Goal: Find specific page/section: Find specific page/section

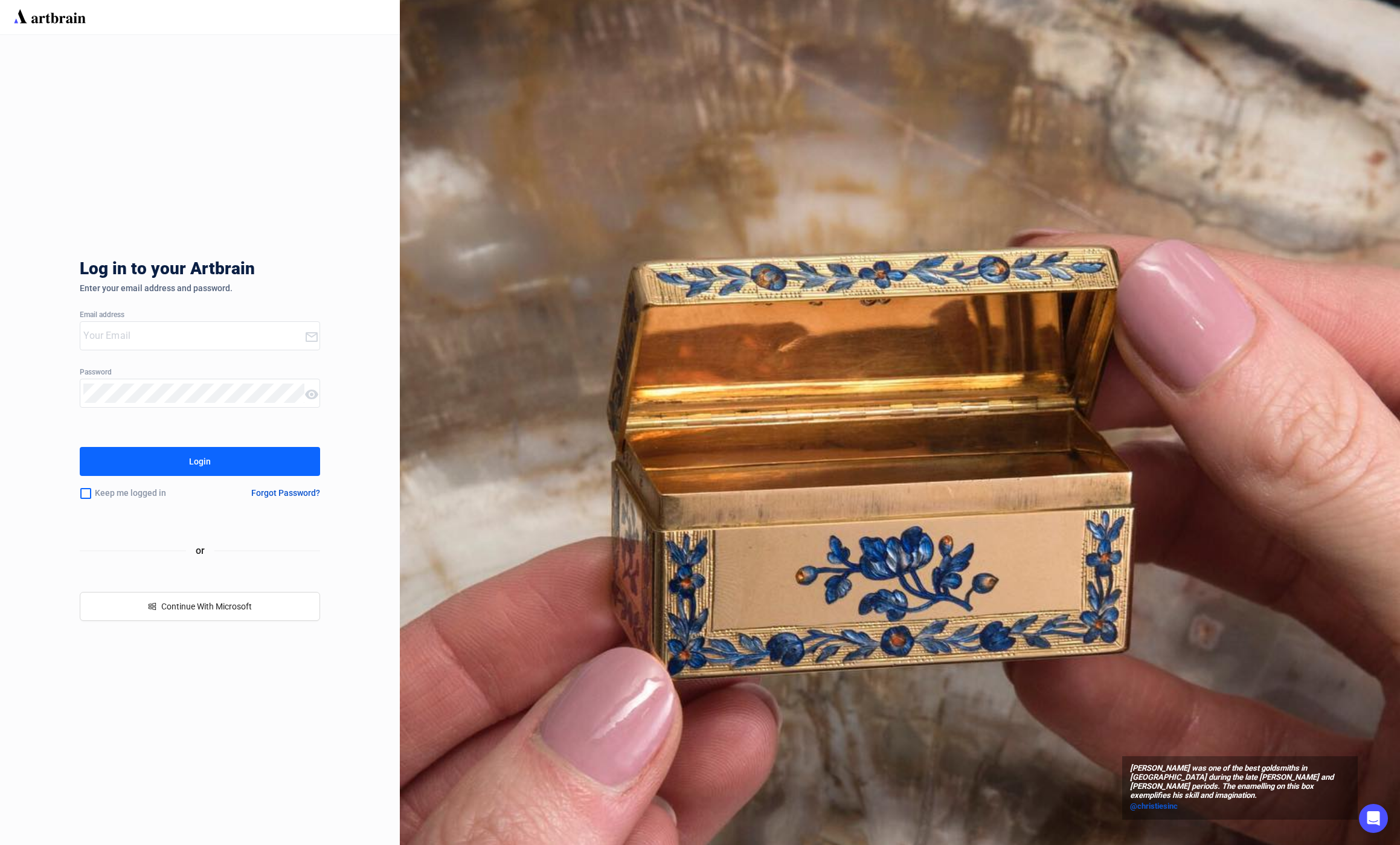
click at [169, 341] on input "email" at bounding box center [194, 336] width 220 height 19
click at [174, 322] on div at bounding box center [192, 336] width 224 height 28
type input "[EMAIL_ADDRESS][DOMAIN_NAME]"
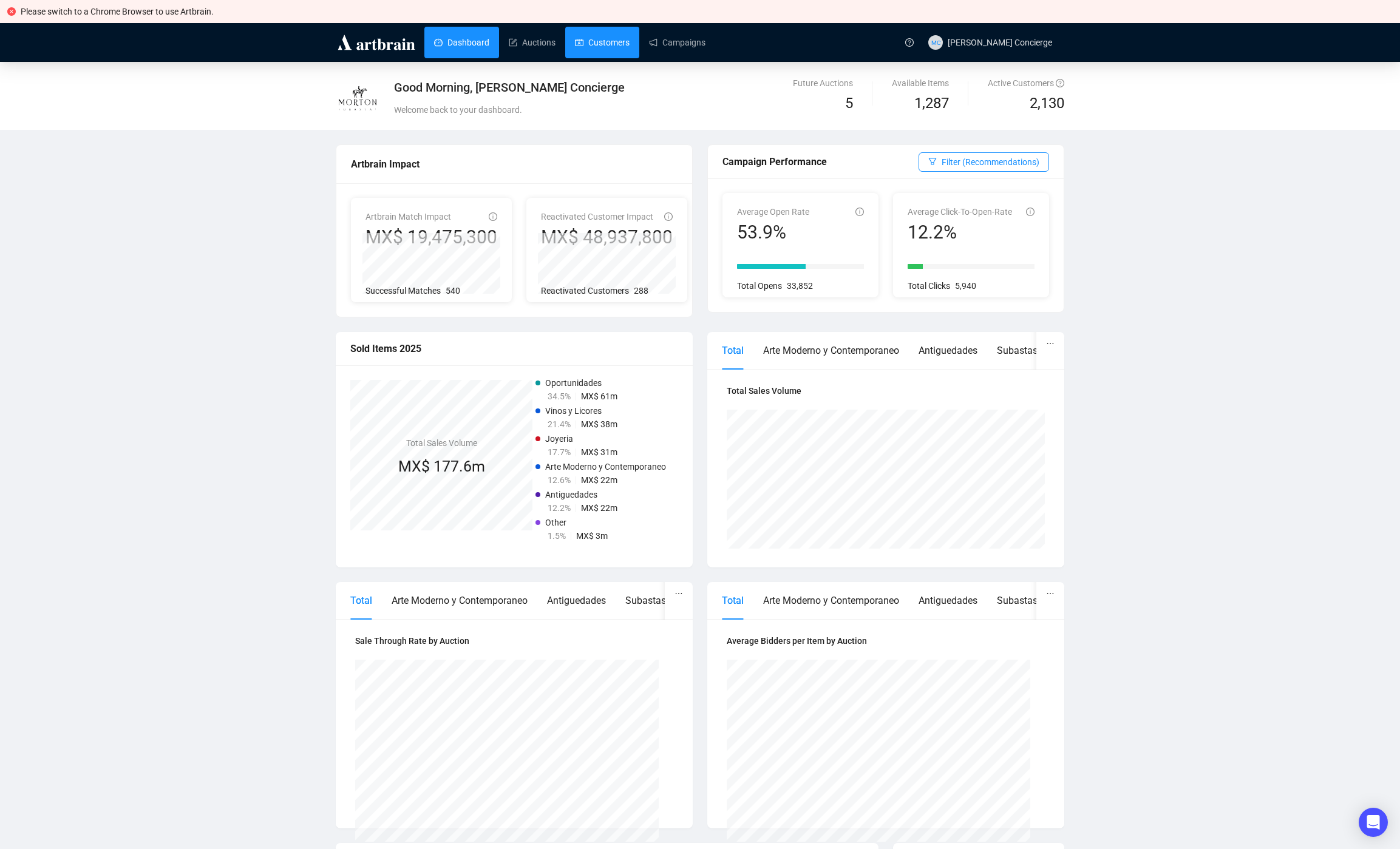
click at [626, 49] on link "Customers" at bounding box center [602, 42] width 54 height 32
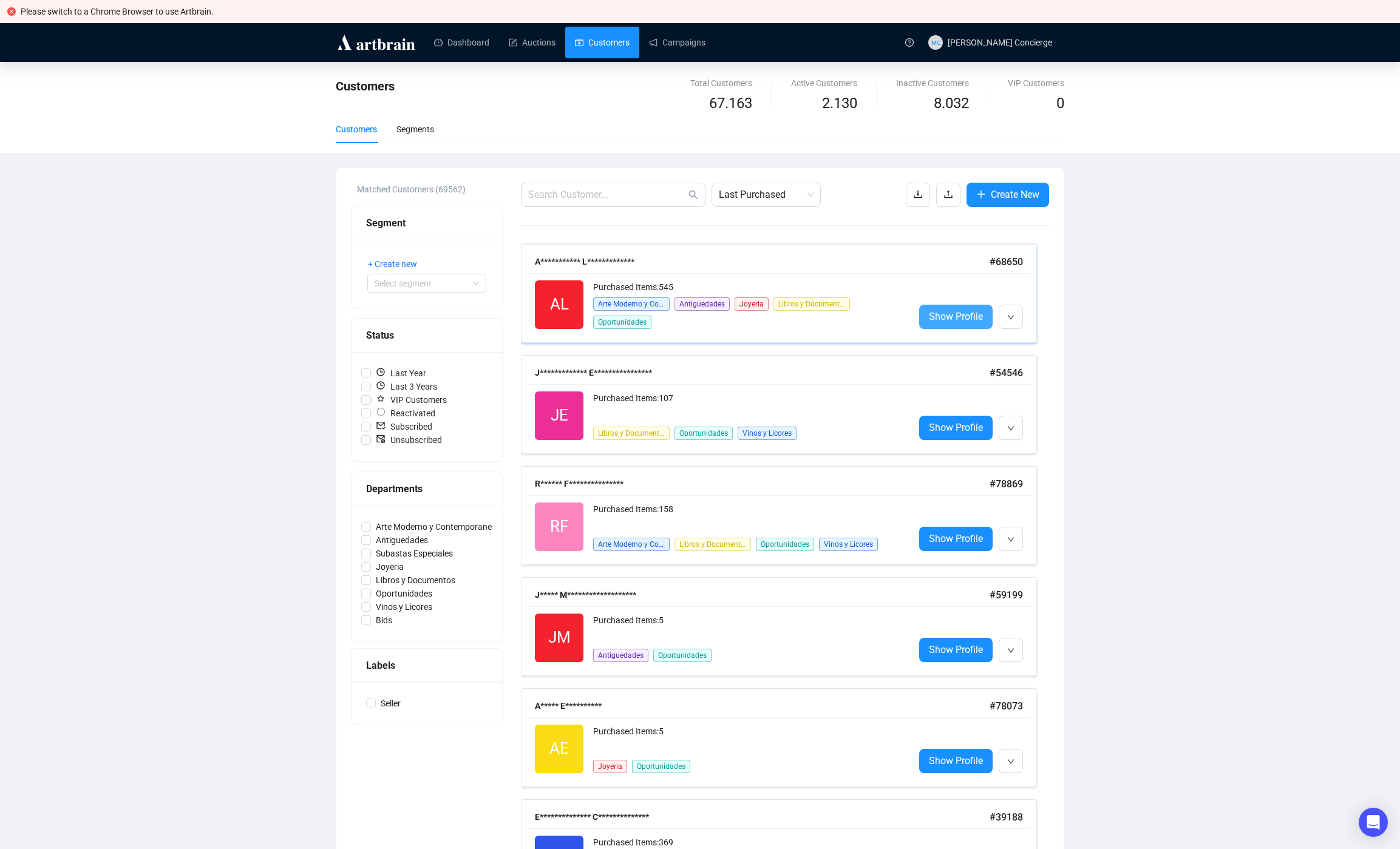
click at [937, 319] on span "Show Profile" at bounding box center [956, 317] width 54 height 15
